Goal: Information Seeking & Learning: Learn about a topic

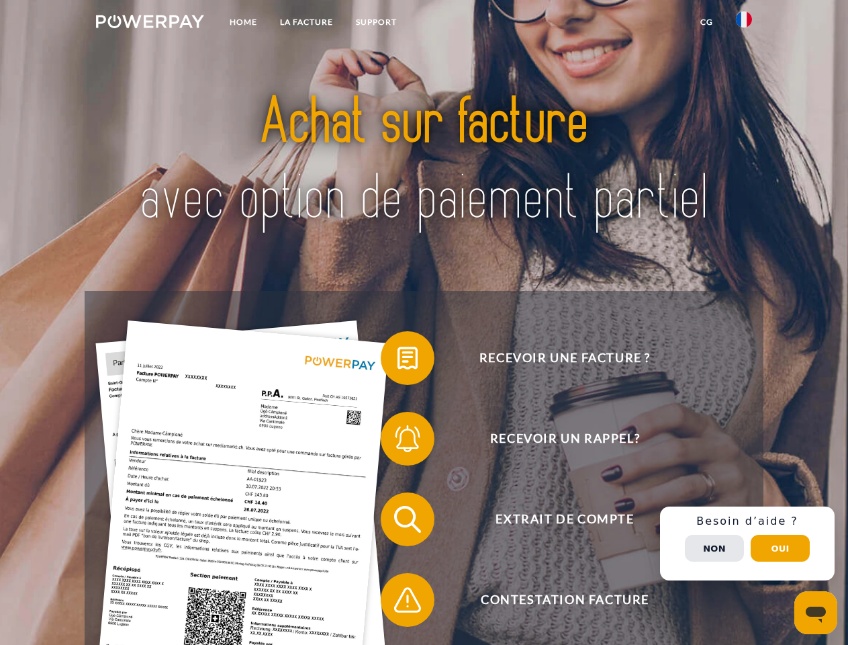
click at [150, 24] on img at bounding box center [150, 21] width 108 height 13
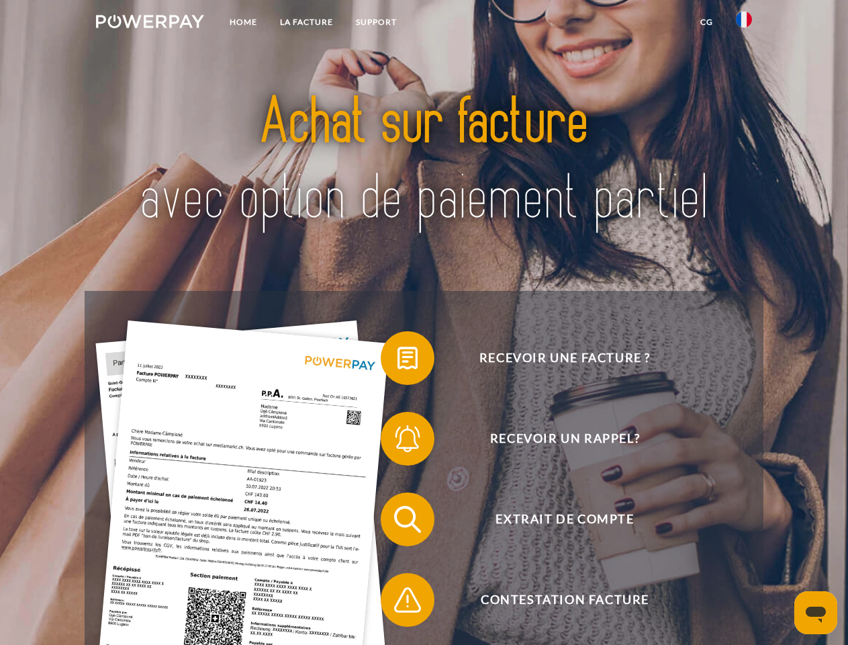
click at [744, 24] on img at bounding box center [744, 19] width 16 height 16
click at [706, 22] on link "CG" at bounding box center [707, 22] width 36 height 24
click at [398, 361] on span at bounding box center [387, 357] width 67 height 67
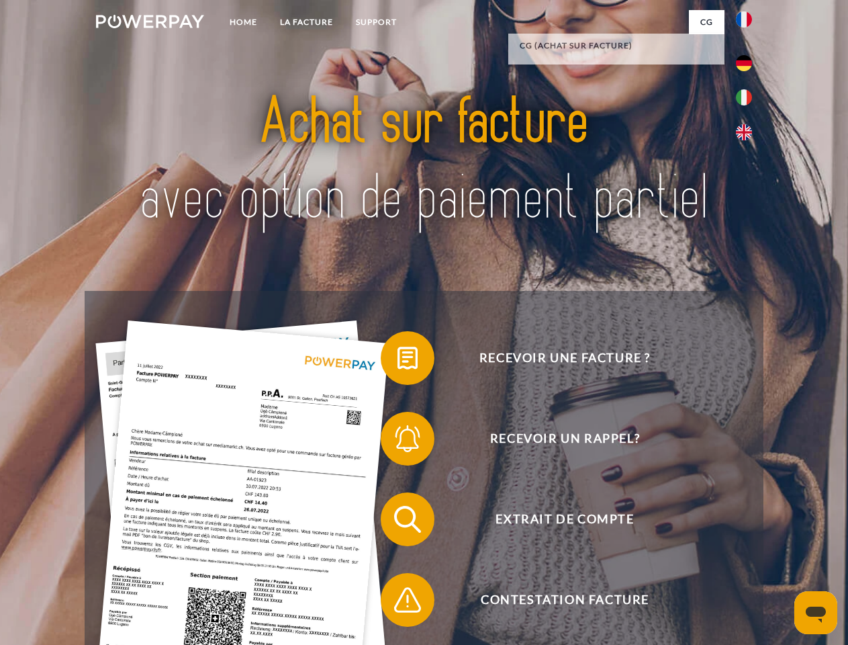
click at [398, 441] on span at bounding box center [387, 438] width 67 height 67
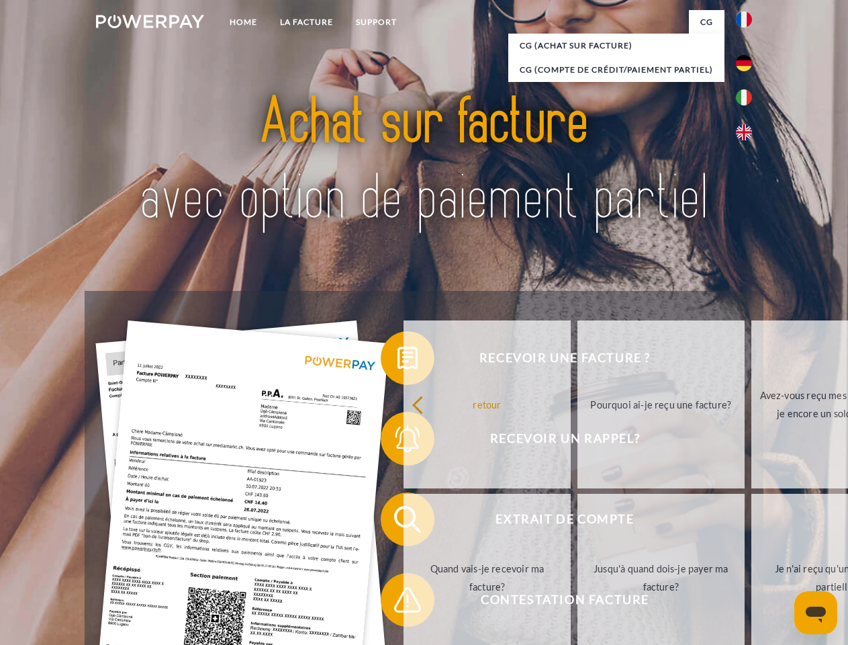
click at [577, 522] on link "Jusqu'à quand dois-je payer ma facture?" at bounding box center [660, 578] width 167 height 168
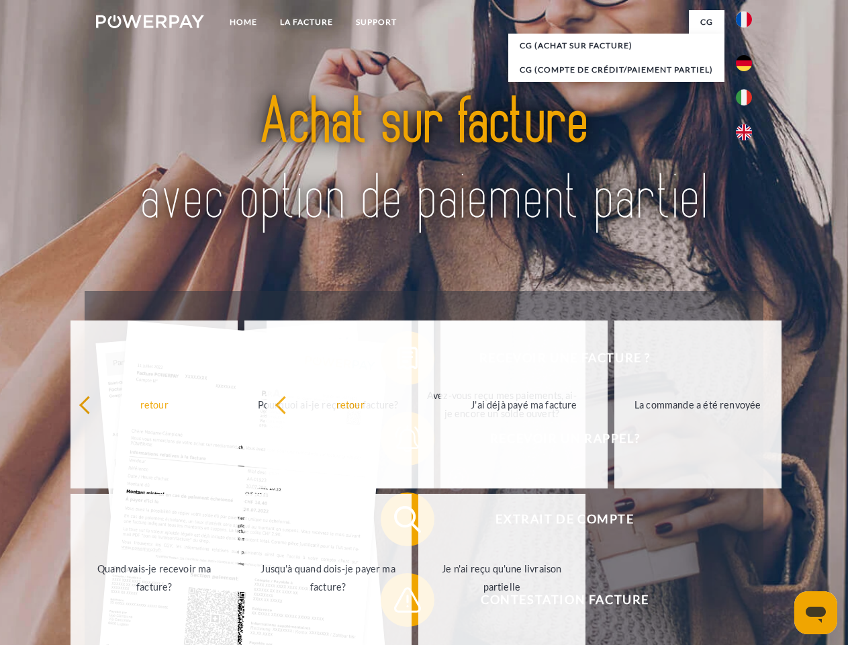
click at [398, 602] on span at bounding box center [387, 599] width 67 height 67
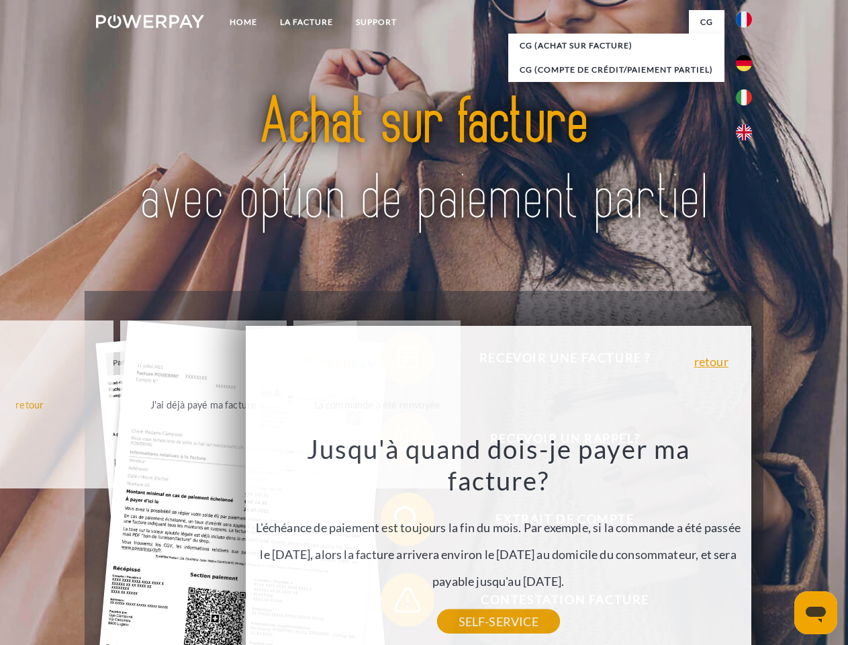
click at [747, 543] on div "Recevoir une facture ? Recevoir un rappel? Extrait de compte retour" at bounding box center [424, 559] width 678 height 537
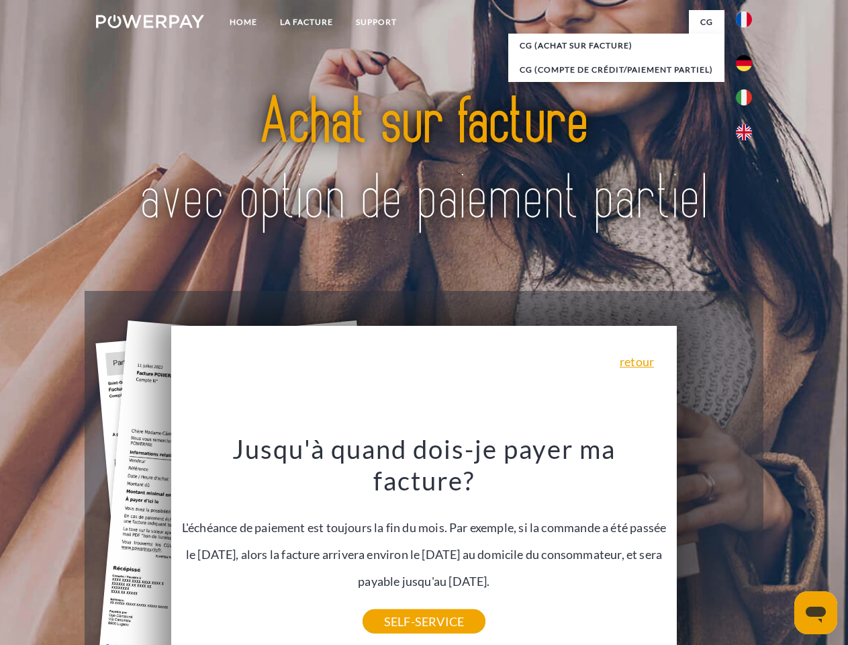
click at [714, 546] on span "Extrait de compte" at bounding box center [564, 519] width 329 height 54
click at [780, 548] on header "Home LA FACTURE Support" at bounding box center [424, 463] width 848 height 927
